Goal: Obtain resource: Obtain resource

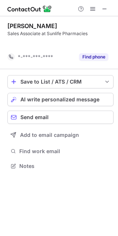
scroll to position [149, 118]
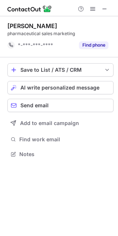
scroll to position [149, 118]
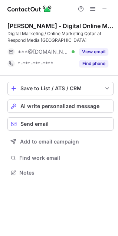
scroll to position [168, 118]
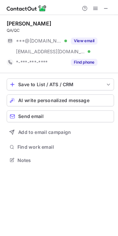
scroll to position [4, 3]
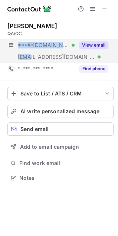
copy div "***@gmail.com Verified ***@"
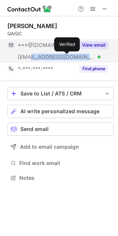
copy span "uitcqatar.com"
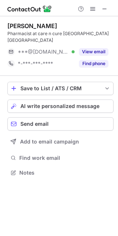
scroll to position [4, 3]
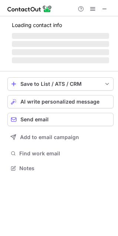
scroll to position [168, 118]
